Goal: Find specific page/section: Find specific page/section

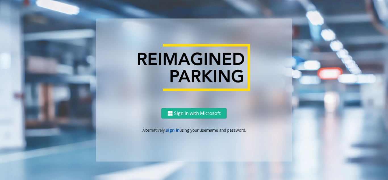
click at [168, 129] on link "sign in" at bounding box center [173, 129] width 14 height 5
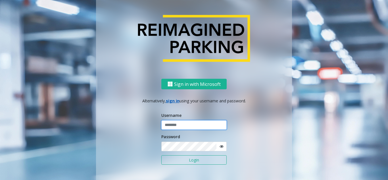
click at [168, 129] on input "text" at bounding box center [193, 125] width 65 height 10
type input "******"
click at [161, 155] on button "Login" at bounding box center [193, 160] width 65 height 10
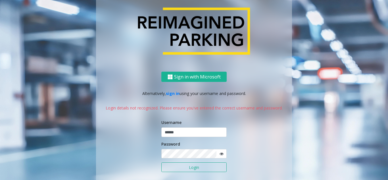
click at [220, 154] on icon at bounding box center [222, 154] width 4 height 4
click at [180, 168] on button "Login" at bounding box center [193, 167] width 65 height 10
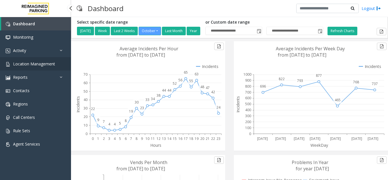
click at [39, 69] on link "Location Management" at bounding box center [35, 63] width 71 height 13
click at [39, 67] on app-root "**********" at bounding box center [194, 90] width 388 height 180
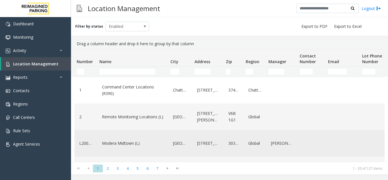
click at [125, 141] on link "Modera Midtown (L)" at bounding box center [133, 143] width 64 height 9
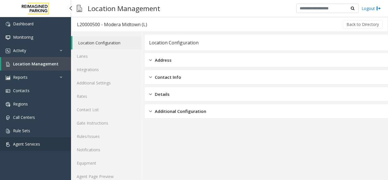
click at [15, 141] on link "Agent Services" at bounding box center [35, 143] width 71 height 13
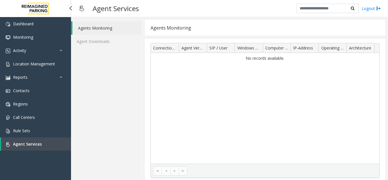
click at [15, 141] on link "Agent Services" at bounding box center [36, 143] width 70 height 13
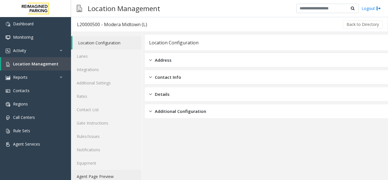
click at [87, 177] on link "Agent Page Preview" at bounding box center [106, 176] width 71 height 13
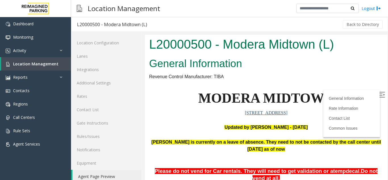
click at [380, 95] on img at bounding box center [383, 95] width 6 height 6
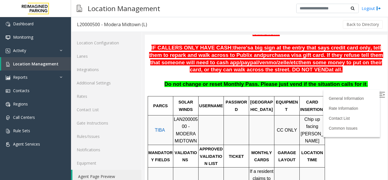
scroll to position [163, 0]
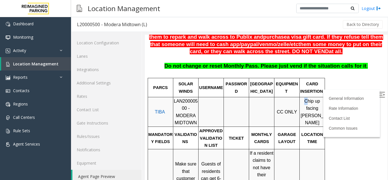
drag, startPoint x: 308, startPoint y: 96, endPoint x: 324, endPoint y: 110, distance: 21.2
click at [324, 110] on td "Chip up facing [PERSON_NAME]" at bounding box center [312, 112] width 25 height 30
click at [310, 100] on span "Chip up facing [PERSON_NAME]" at bounding box center [312, 112] width 23 height 27
drag, startPoint x: 305, startPoint y: 96, endPoint x: 324, endPoint y: 109, distance: 22.8
click at [324, 109] on p "Chip up facing [PERSON_NAME]" at bounding box center [312, 112] width 24 height 29
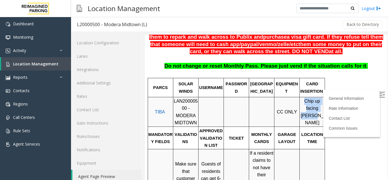
copy span "Chip up facing [PERSON_NAME]"
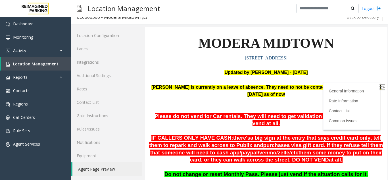
scroll to position [40, 0]
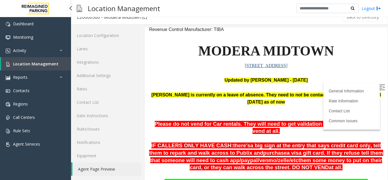
click at [27, 61] on span "Location Management" at bounding box center [35, 63] width 45 height 5
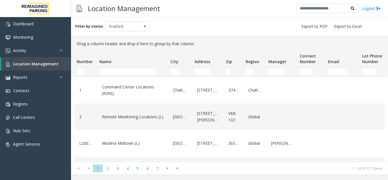
click at [121, 67] on td "Name Filter" at bounding box center [132, 72] width 71 height 10
click at [118, 72] on input "Name Filter" at bounding box center [128, 72] width 56 height 6
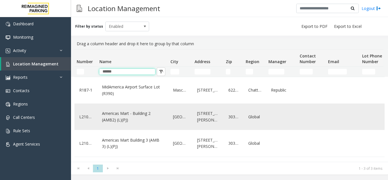
type input "******"
click at [111, 118] on link "Americas Mart - Building 2 (AMB2) (L)(PJ)" at bounding box center [133, 117] width 64 height 16
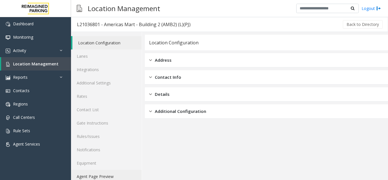
click at [93, 177] on link "Agent Page Preview" at bounding box center [106, 176] width 71 height 13
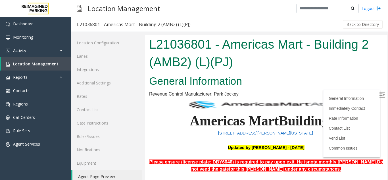
click at [380, 96] on img at bounding box center [383, 95] width 6 height 6
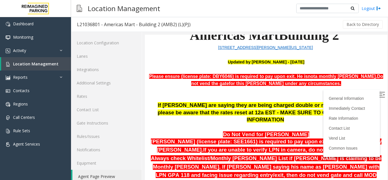
scroll to position [98, 0]
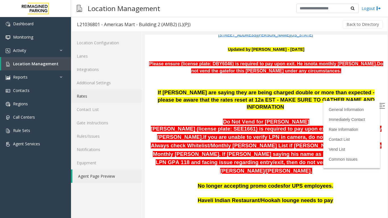
click at [93, 98] on link "Rates" at bounding box center [106, 96] width 71 height 13
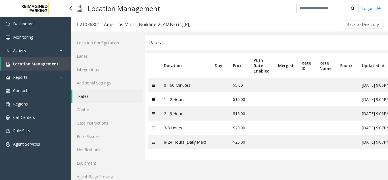
click at [52, 63] on span "Location Management" at bounding box center [35, 63] width 45 height 5
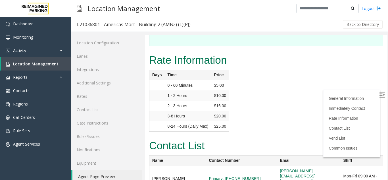
scroll to position [18, 0]
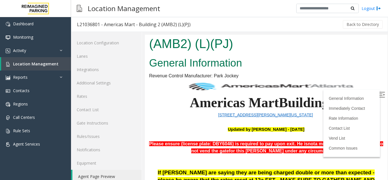
click at [379, 91] on label at bounding box center [383, 95] width 9 height 9
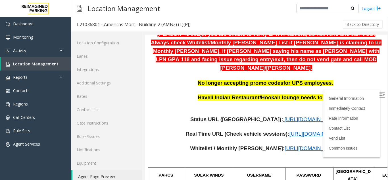
scroll to position [206, 0]
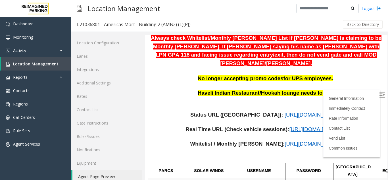
click at [285, 141] on span "[URL][DOMAIN_NAME]" at bounding box center [313, 144] width 56 height 6
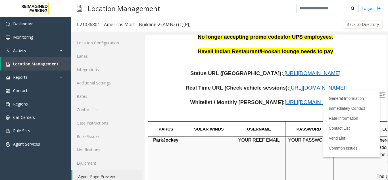
scroll to position [234, 0]
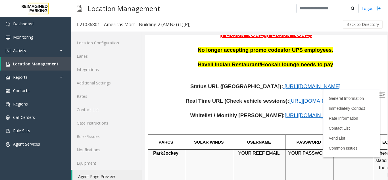
click at [304, 112] on span "[URL][DOMAIN_NAME]" at bounding box center [313, 115] width 56 height 6
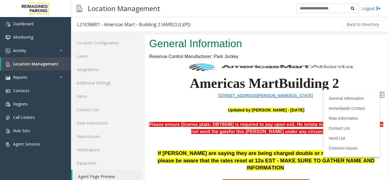
scroll to position [35, 0]
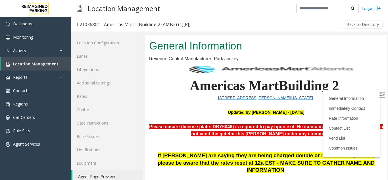
drag, startPoint x: 382, startPoint y: 77, endPoint x: 533, endPoint y: 87, distance: 151.3
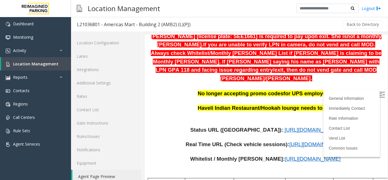
scroll to position [195, 0]
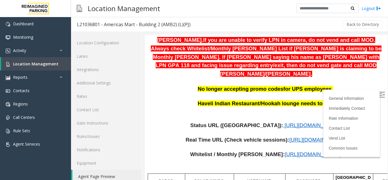
click at [285, 122] on span "[URL][DOMAIN_NAME]" at bounding box center [313, 125] width 56 height 6
click at [285, 151] on span "[URL][DOMAIN_NAME]" at bounding box center [313, 154] width 56 height 6
click at [285, 122] on span "[URL][DOMAIN_NAME]" at bounding box center [313, 125] width 56 height 6
drag, startPoint x: 384, startPoint y: 69, endPoint x: 384, endPoint y: 78, distance: 8.2
click at [384, 78] on div at bounding box center [266, 111] width 243 height 153
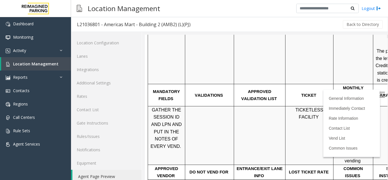
scroll to position [375, 0]
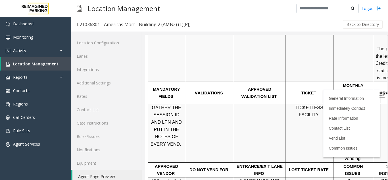
drag, startPoint x: 382, startPoint y: 93, endPoint x: 532, endPoint y: 129, distance: 154.6
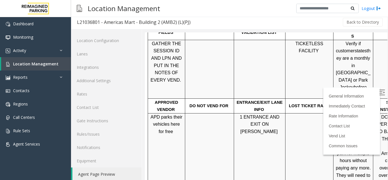
scroll to position [430, 0]
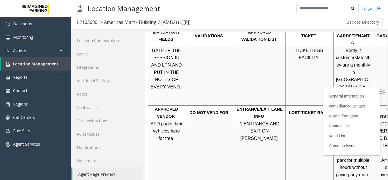
drag, startPoint x: 381, startPoint y: 100, endPoint x: 533, endPoint y: 131, distance: 154.9
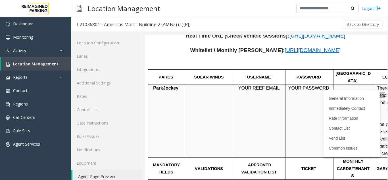
scroll to position [295, 0]
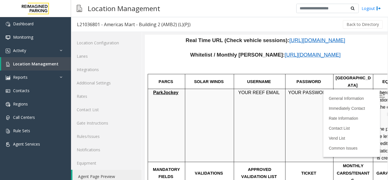
drag, startPoint x: 380, startPoint y: 91, endPoint x: 532, endPoint y: 121, distance: 154.6
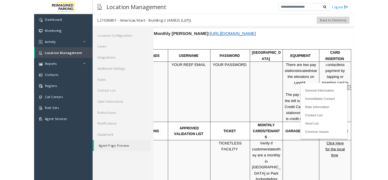
scroll to position [318, 76]
